Goal: Information Seeking & Learning: Learn about a topic

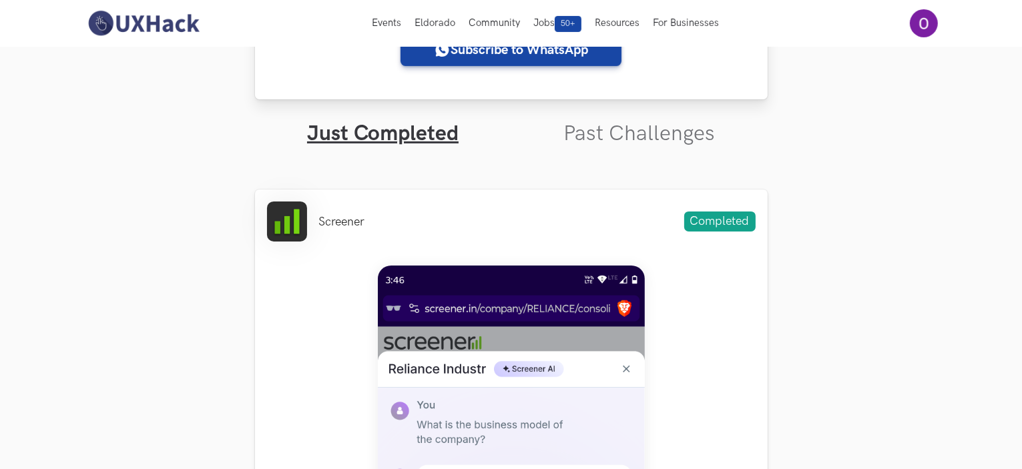
scroll to position [367, 0]
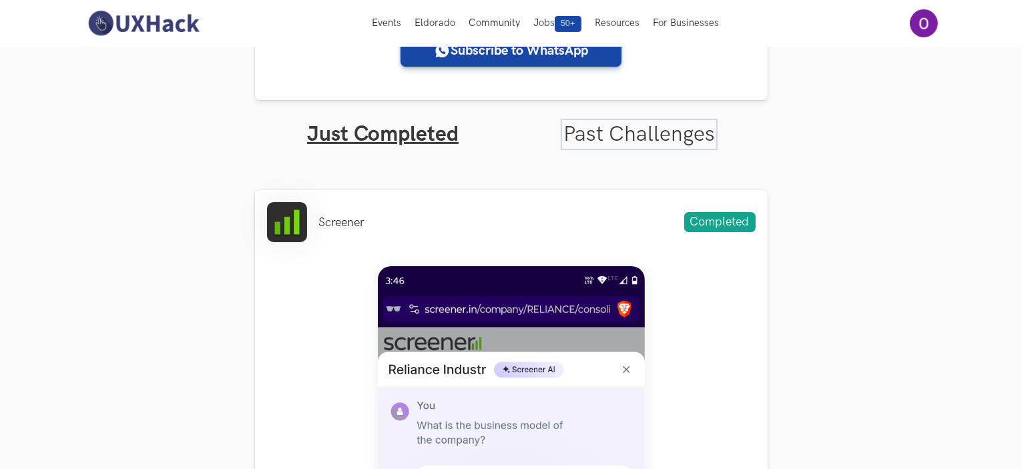
click at [649, 131] on link "Past Challenges" at bounding box center [638, 134] width 151 height 26
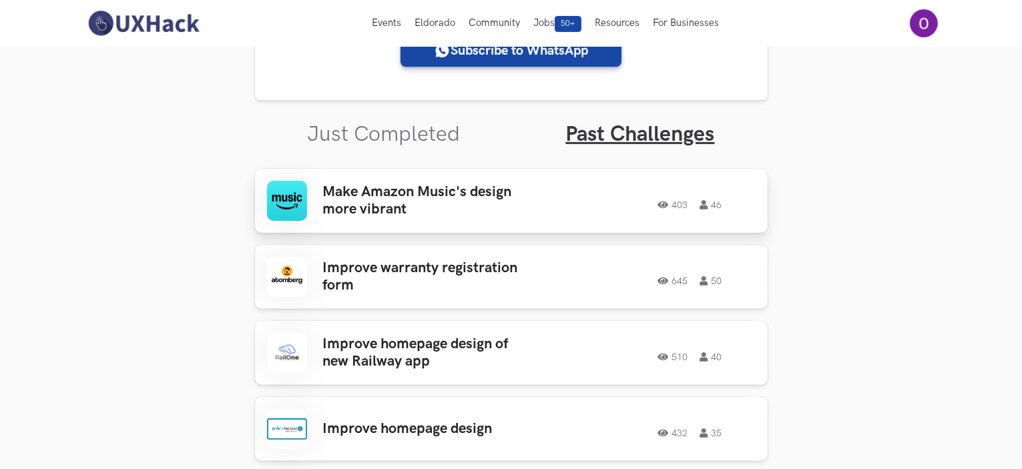
click at [510, 210] on h3 "Make Amazon Music's design more vibrant" at bounding box center [427, 200] width 208 height 35
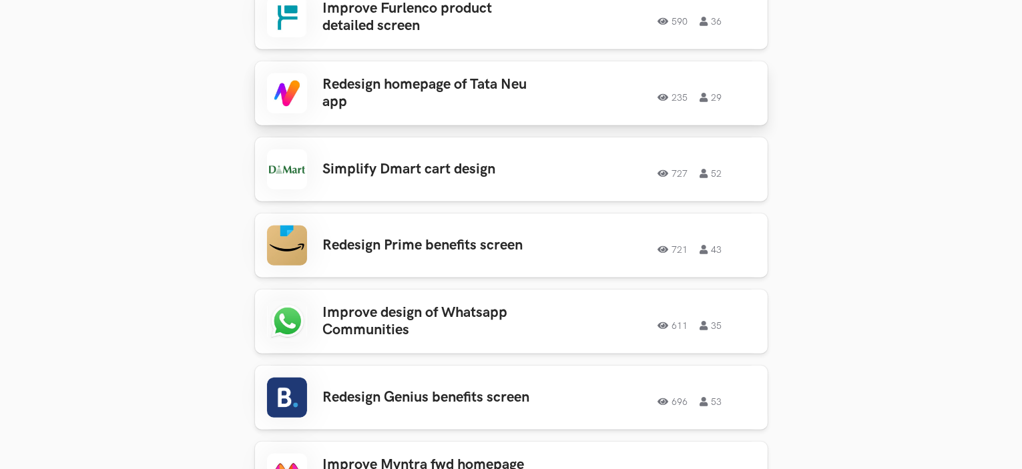
scroll to position [1096, 0]
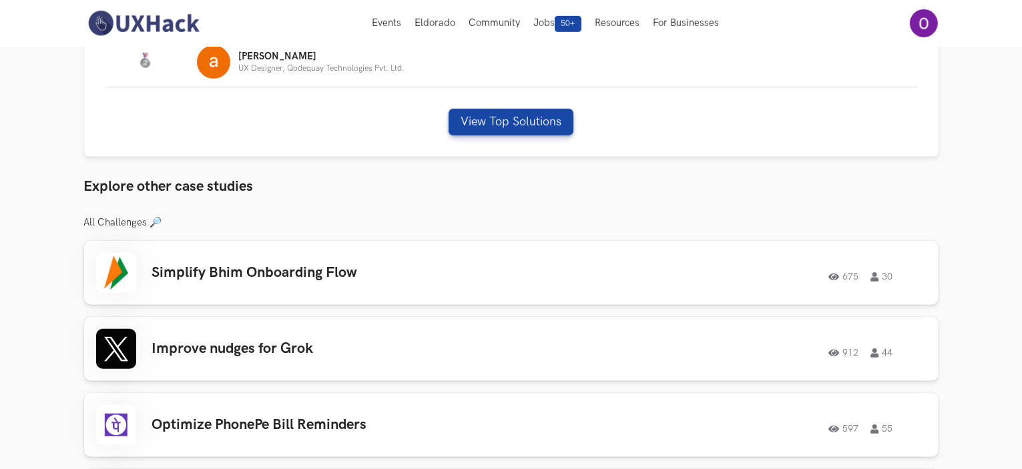
scroll to position [841, 0]
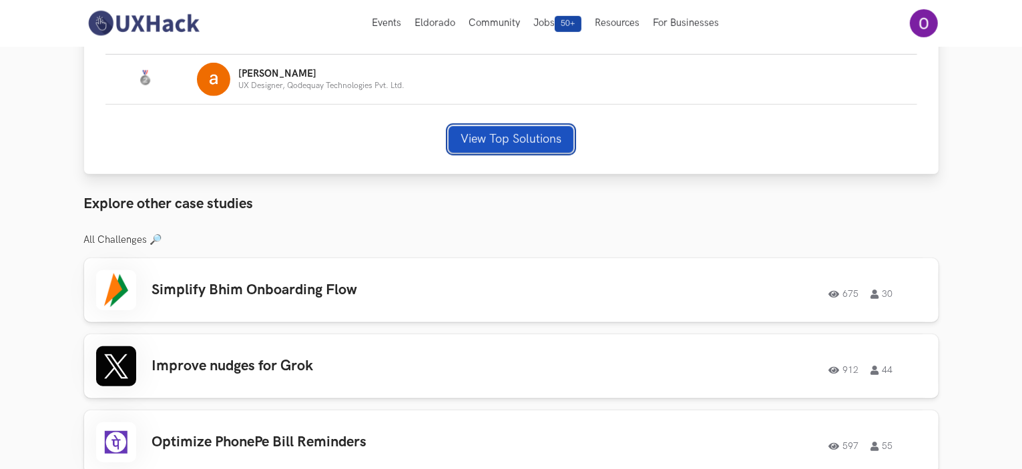
click at [511, 134] on button "View Top Solutions" at bounding box center [510, 139] width 125 height 27
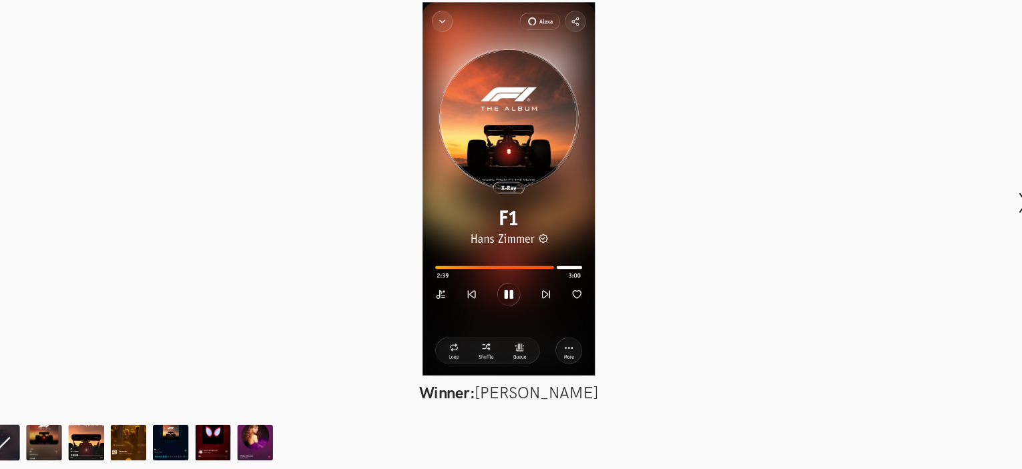
scroll to position [829, 0]
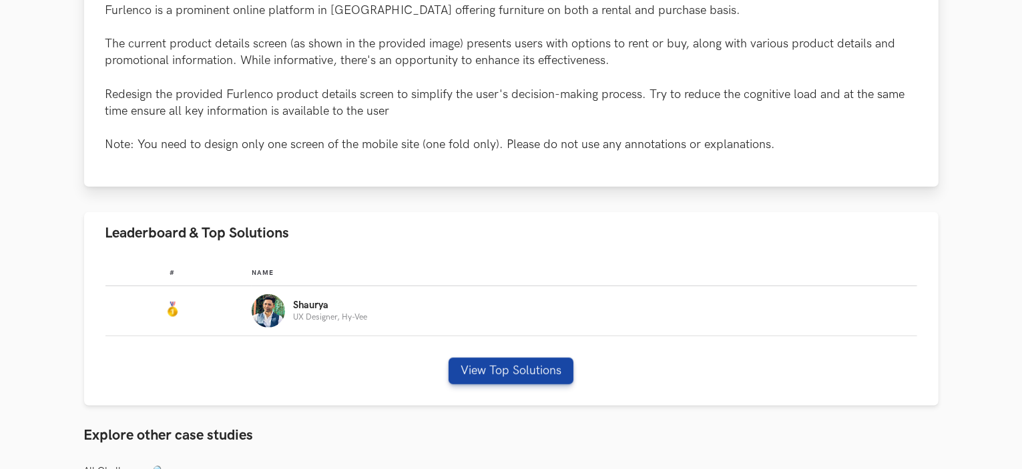
scroll to position [627, 0]
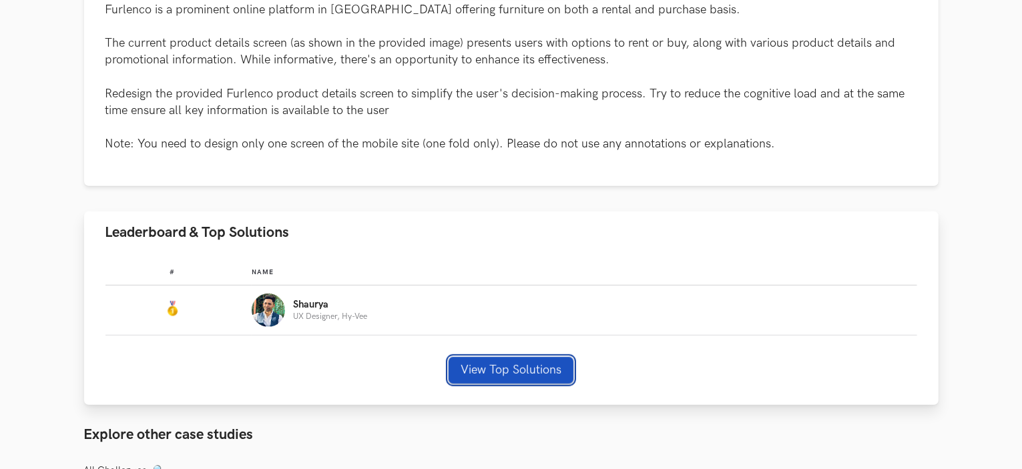
click at [541, 377] on button "View Top Solutions" at bounding box center [510, 370] width 125 height 27
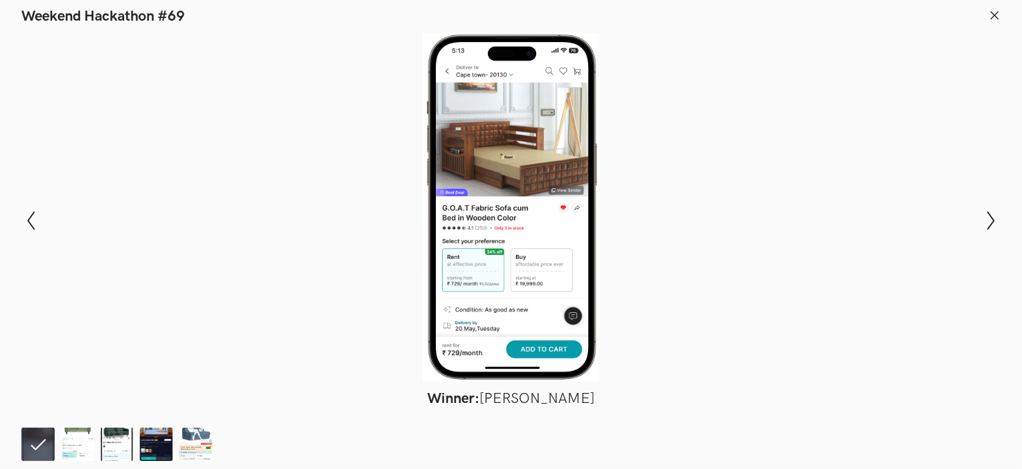
click at [729, 150] on div at bounding box center [511, 207] width 924 height 348
click at [995, 13] on icon at bounding box center [994, 15] width 12 height 12
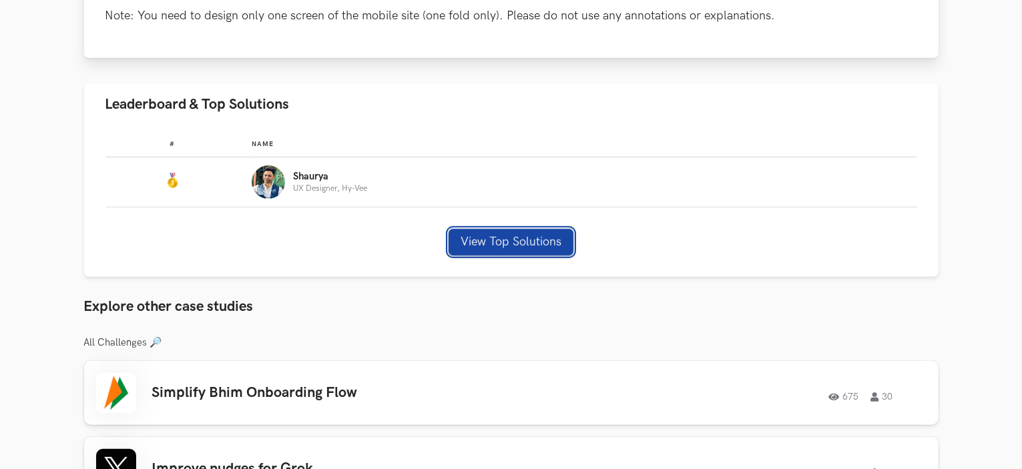
scroll to position [760, 0]
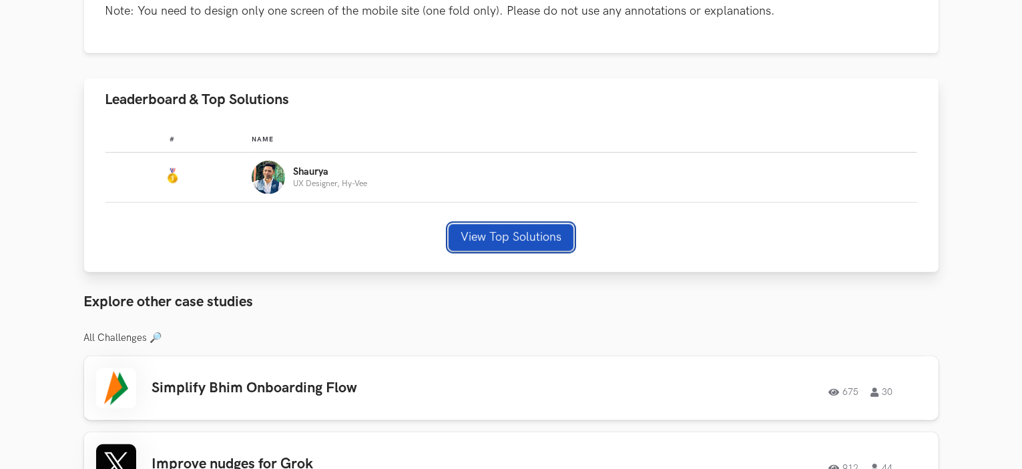
click at [494, 236] on button "View Top Solutions" at bounding box center [510, 237] width 125 height 27
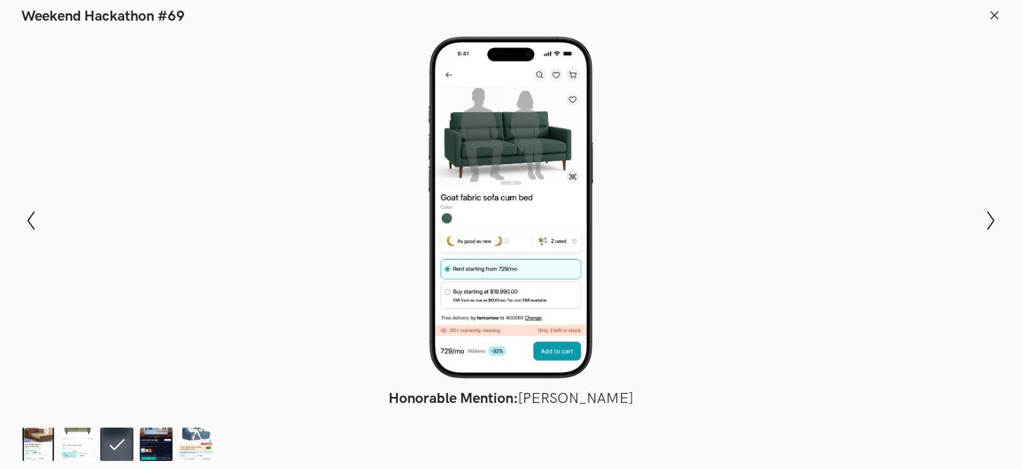
click at [998, 19] on icon at bounding box center [994, 15] width 12 height 12
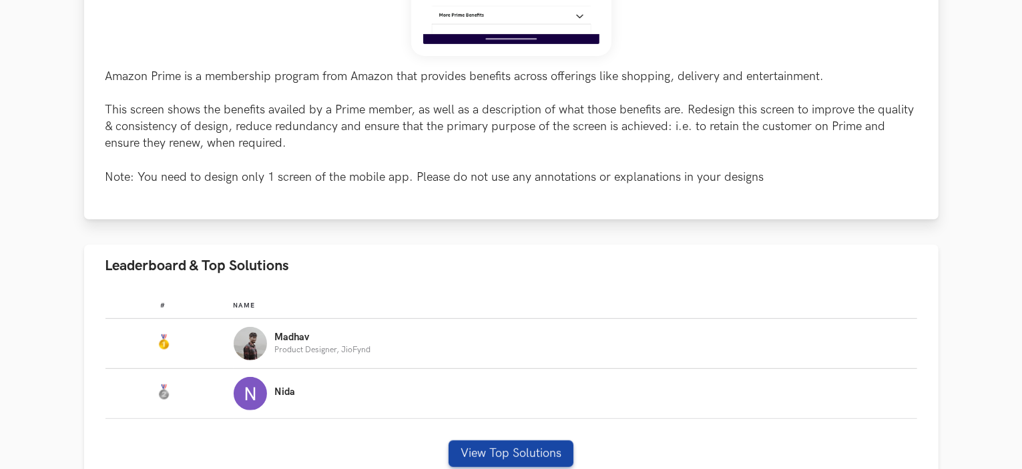
scroll to position [562, 0]
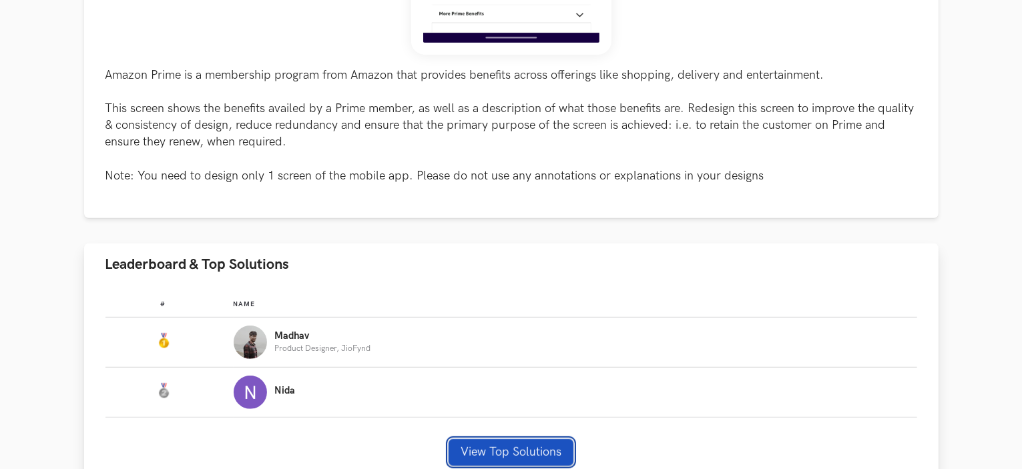
click at [524, 452] on button "View Top Solutions" at bounding box center [510, 452] width 125 height 27
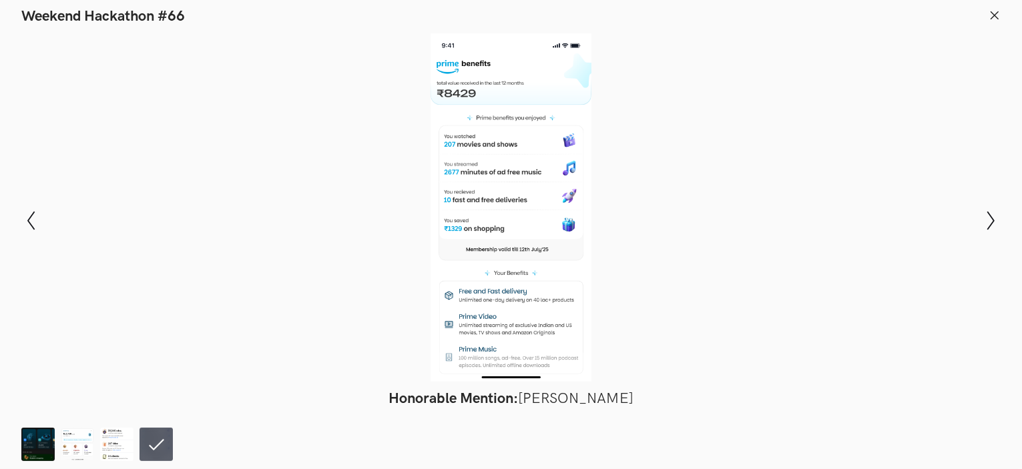
click at [524, 452] on nav at bounding box center [510, 444] width 979 height 33
